Goal: Task Accomplishment & Management: Manage account settings

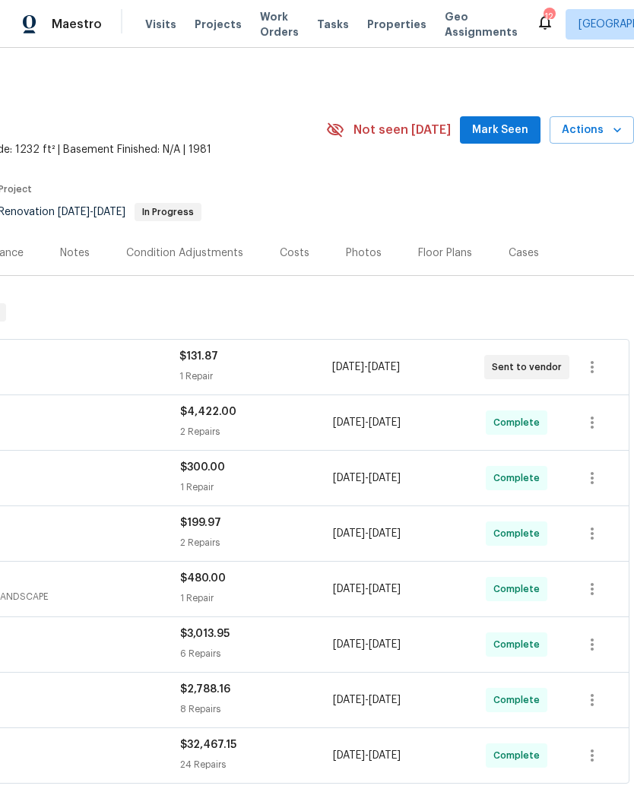
scroll to position [0, 225]
click at [595, 367] on icon "button" at bounding box center [592, 367] width 18 height 18
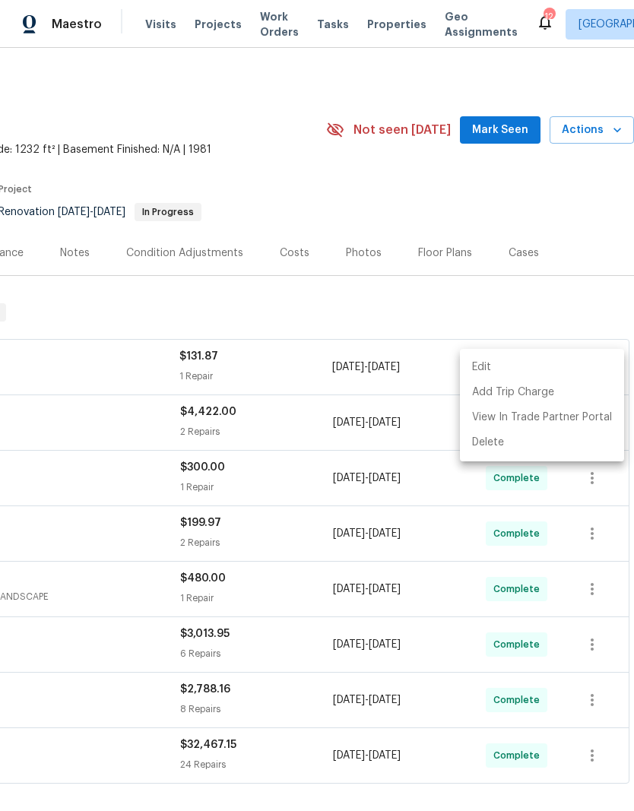
click at [341, 537] on div at bounding box center [317, 405] width 634 height 811
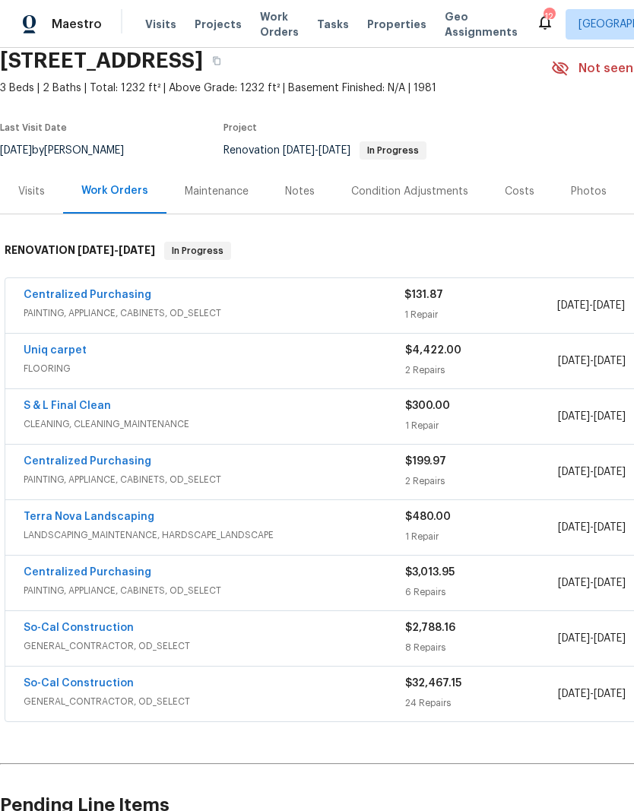
scroll to position [62, 0]
click at [107, 298] on link "Centralized Purchasing" at bounding box center [88, 295] width 128 height 11
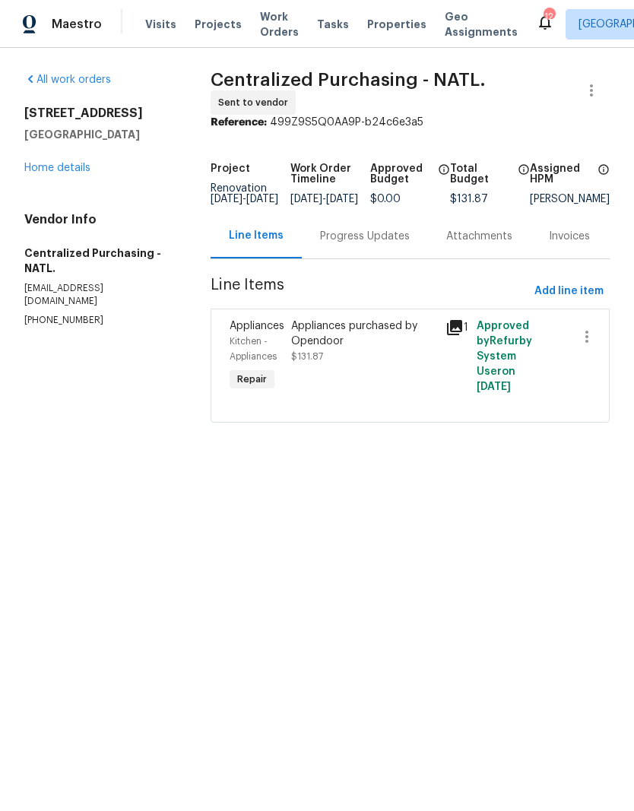
click at [290, 347] on div "Appliances purchased by Opendoor $131.87" at bounding box center [364, 356] width 154 height 85
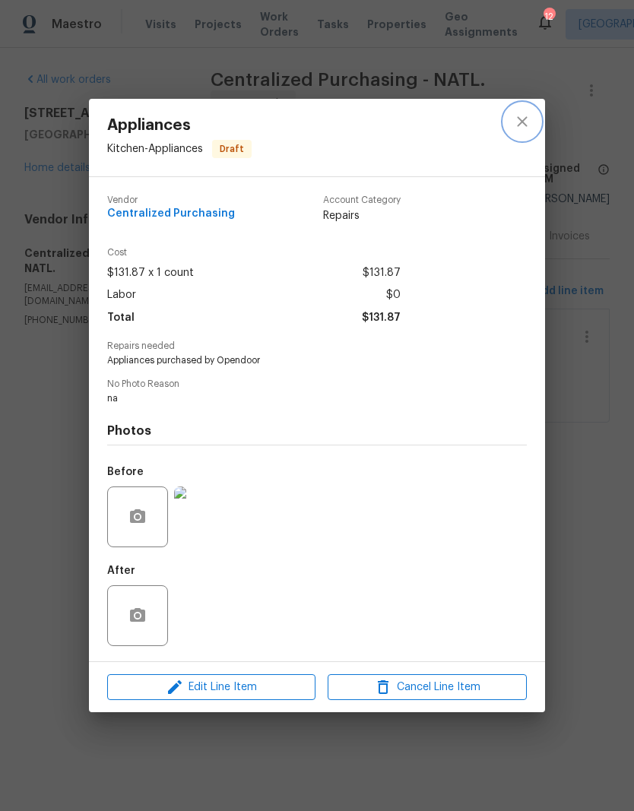
click at [517, 121] on icon "close" at bounding box center [522, 122] width 18 height 18
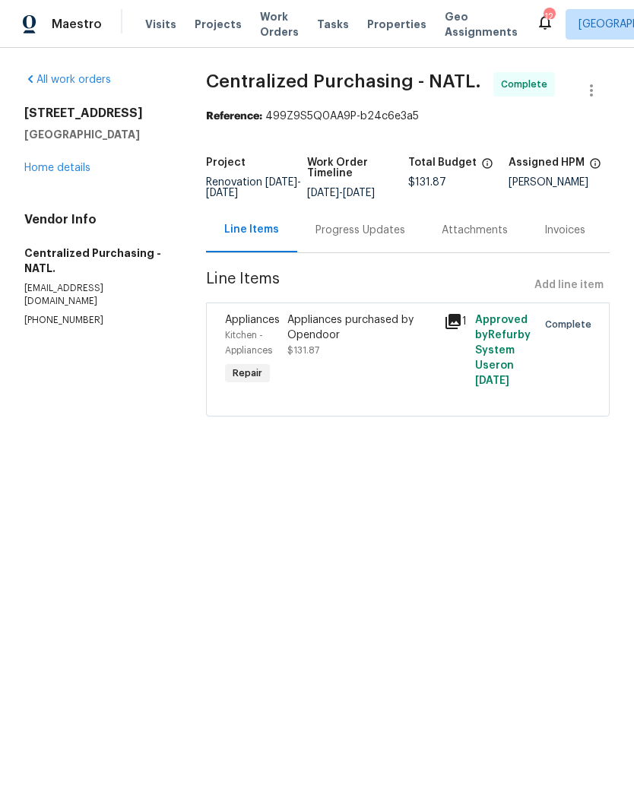
click at [52, 163] on link "Home details" at bounding box center [57, 168] width 66 height 11
